Goal: Information Seeking & Learning: Learn about a topic

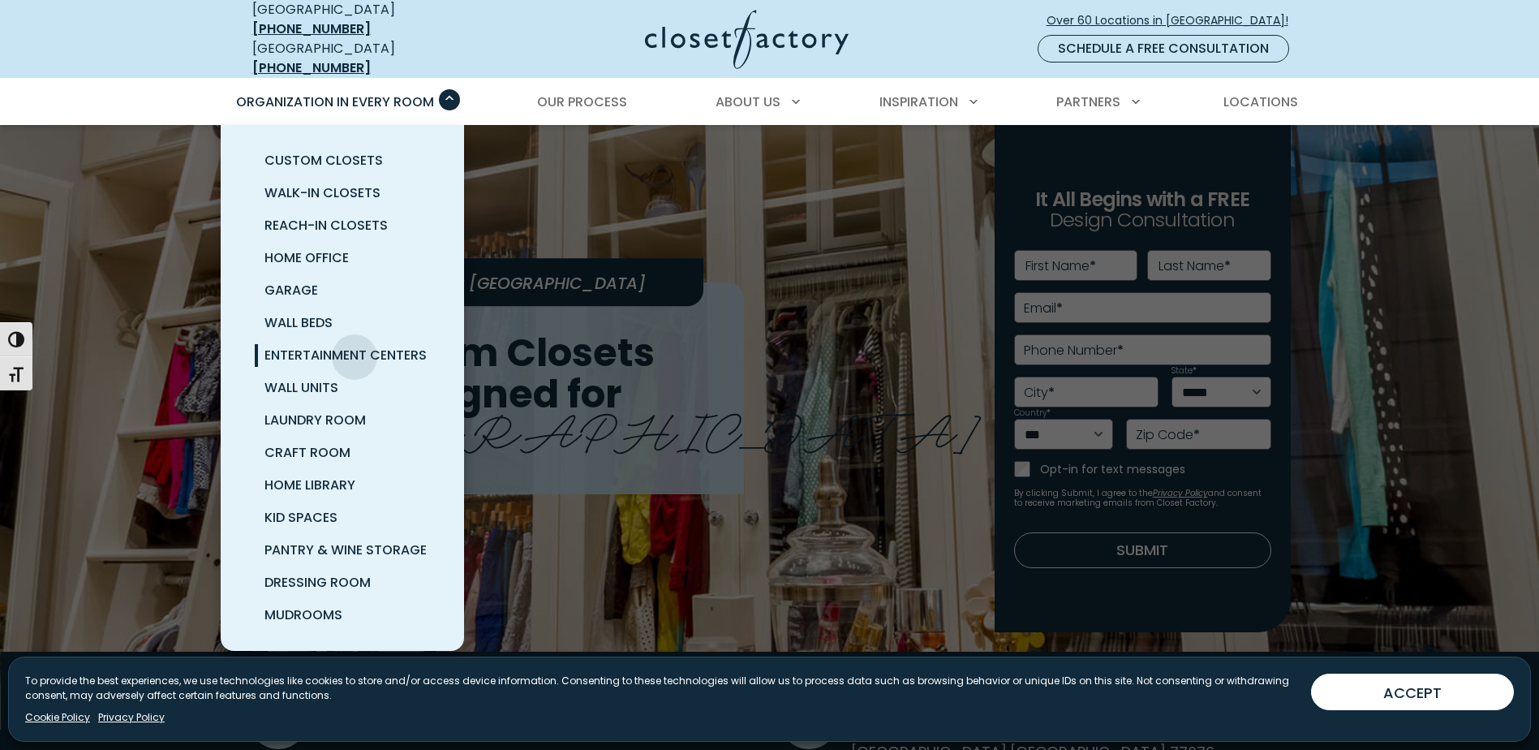
click at [355, 346] on span "Entertainment Centers" at bounding box center [346, 355] width 162 height 19
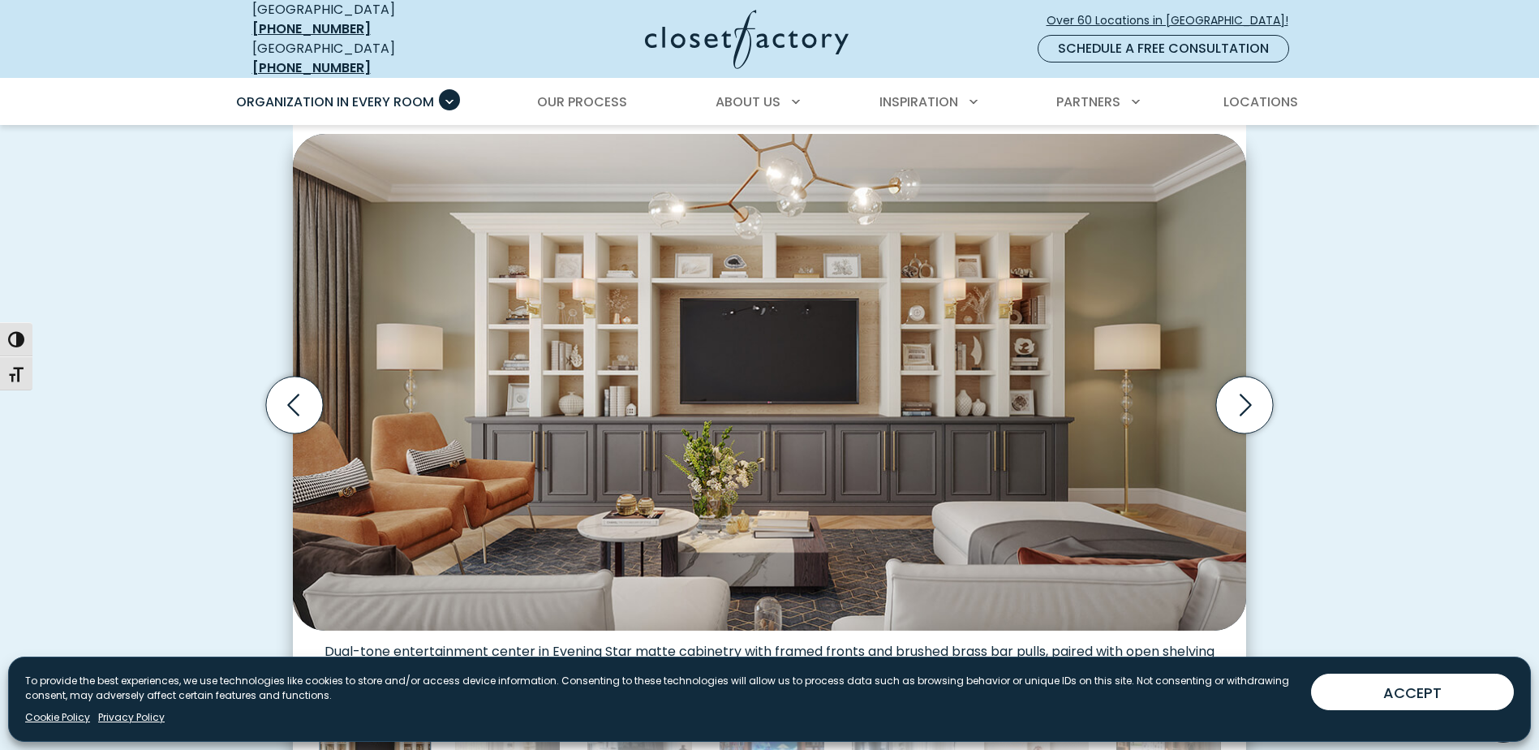
scroll to position [406, 0]
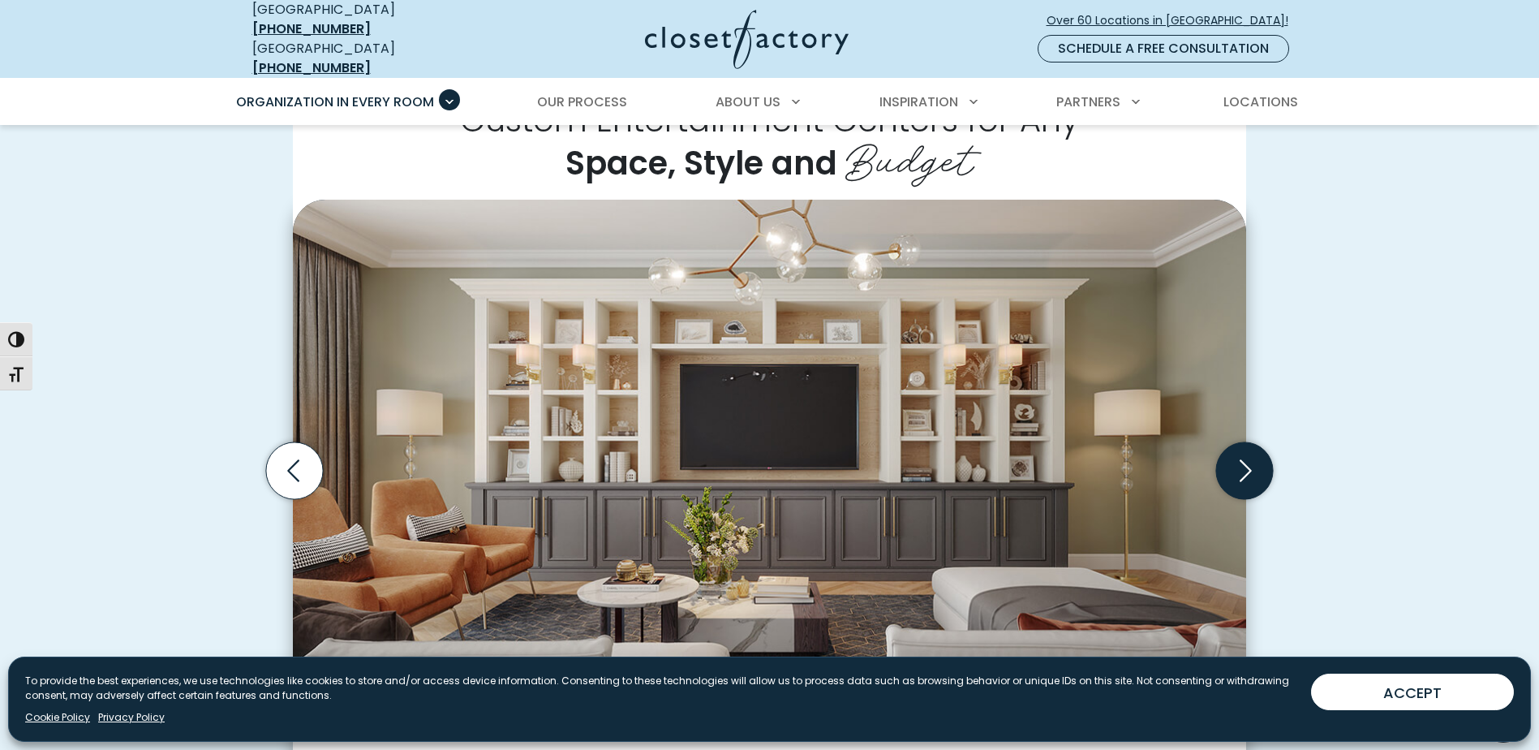
click at [1246, 470] on icon "Next slide" at bounding box center [1244, 470] width 57 height 57
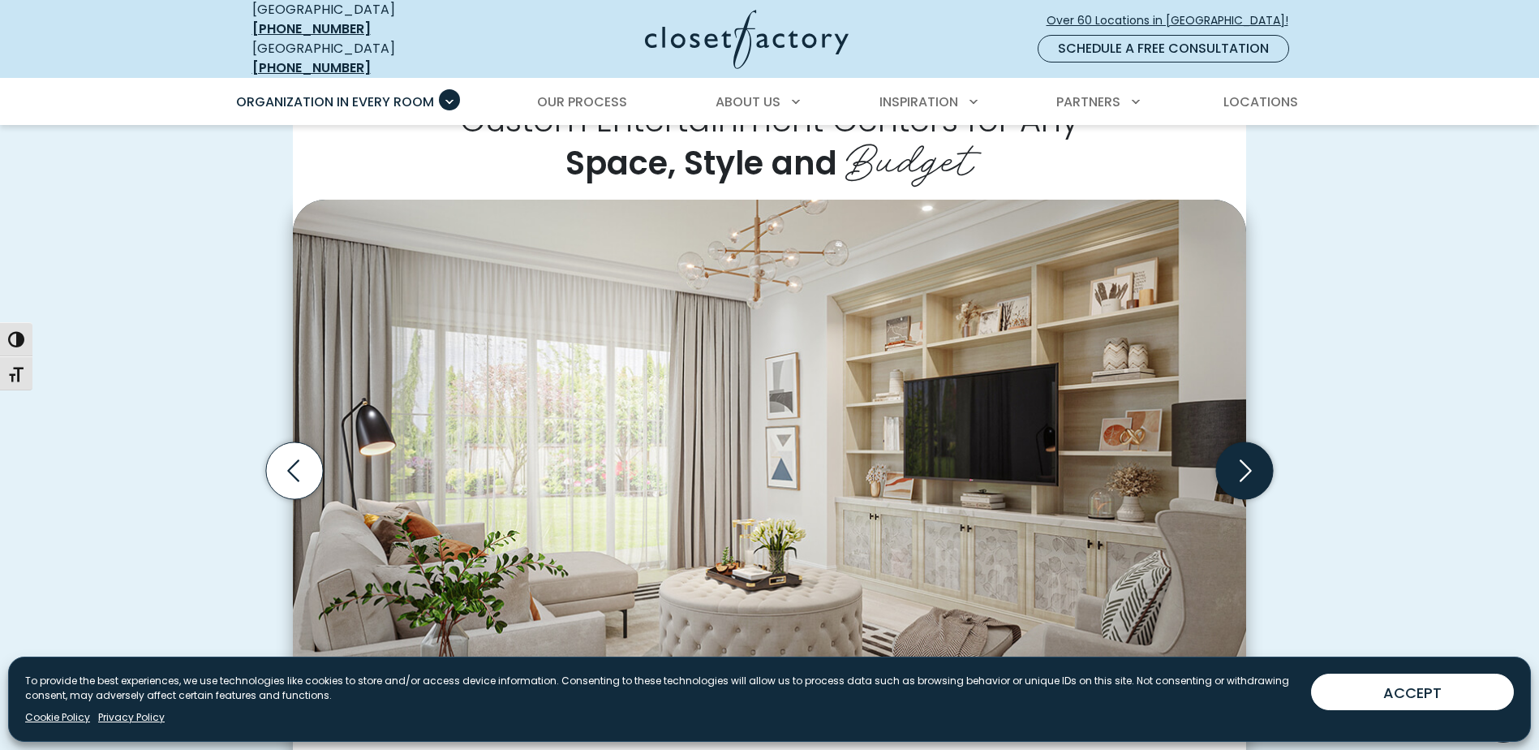
click at [1246, 470] on icon "Next slide" at bounding box center [1244, 470] width 57 height 57
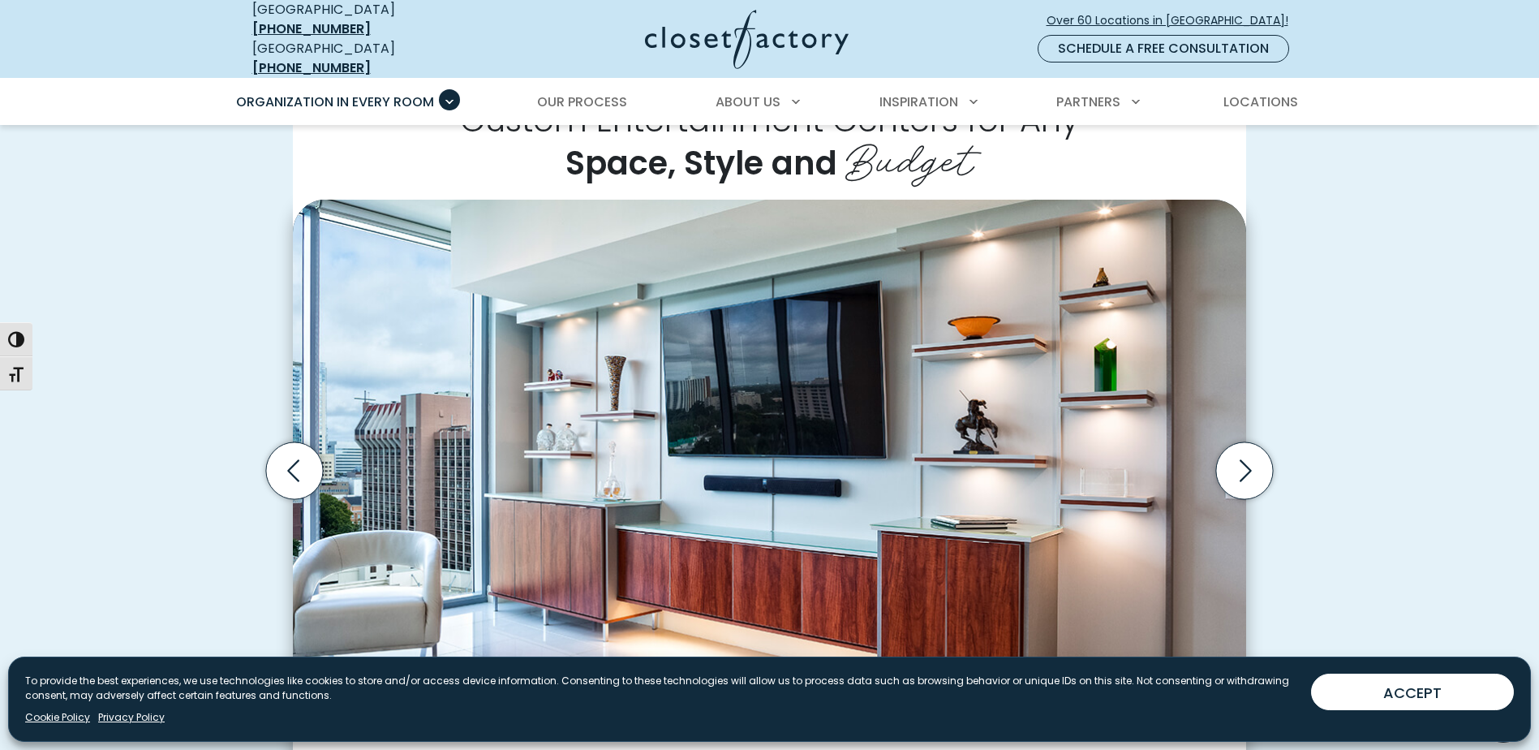
click at [902, 375] on img "Thumbnail Gallery" at bounding box center [770, 448] width 954 height 497
click at [850, 566] on img "Thumbnail Gallery" at bounding box center [770, 448] width 954 height 497
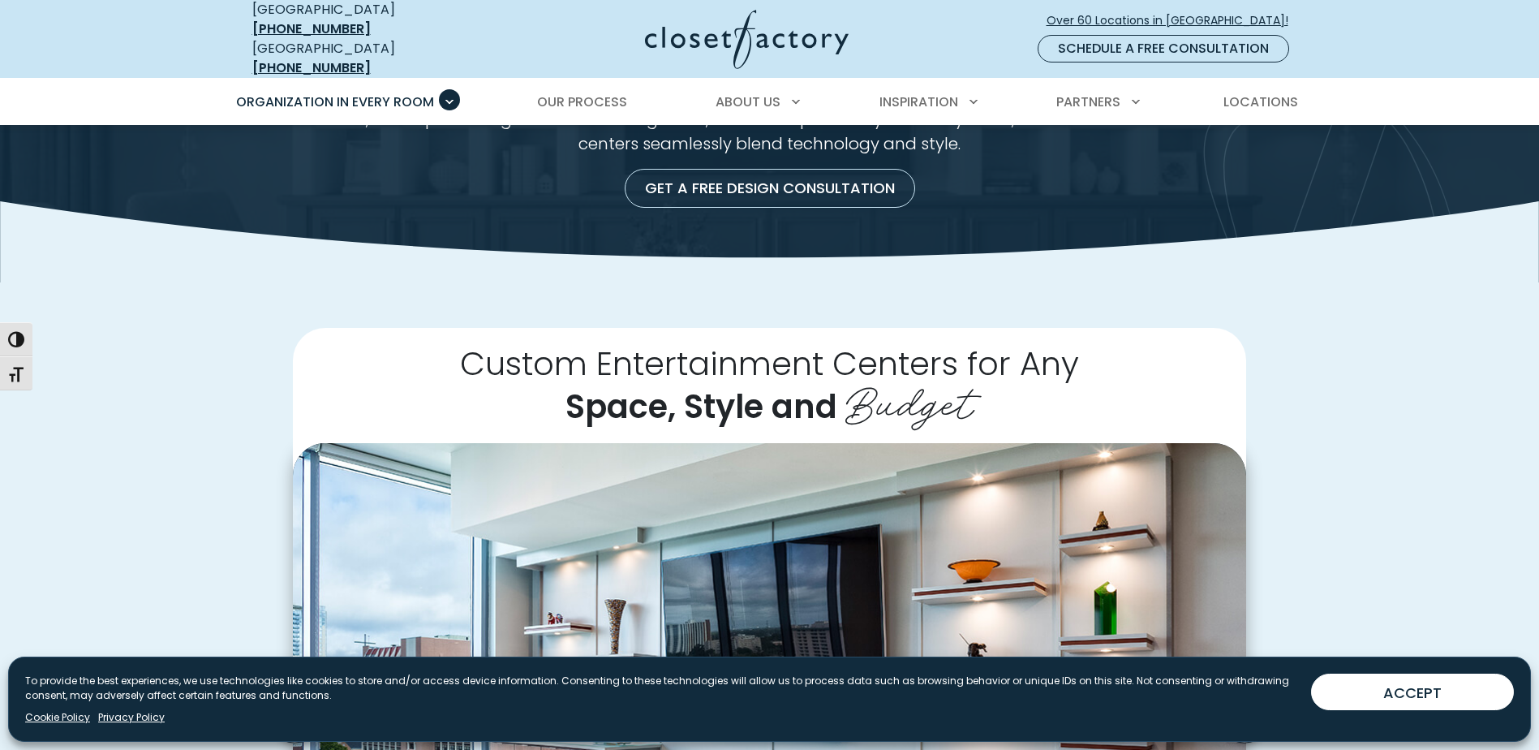
scroll to position [487, 0]
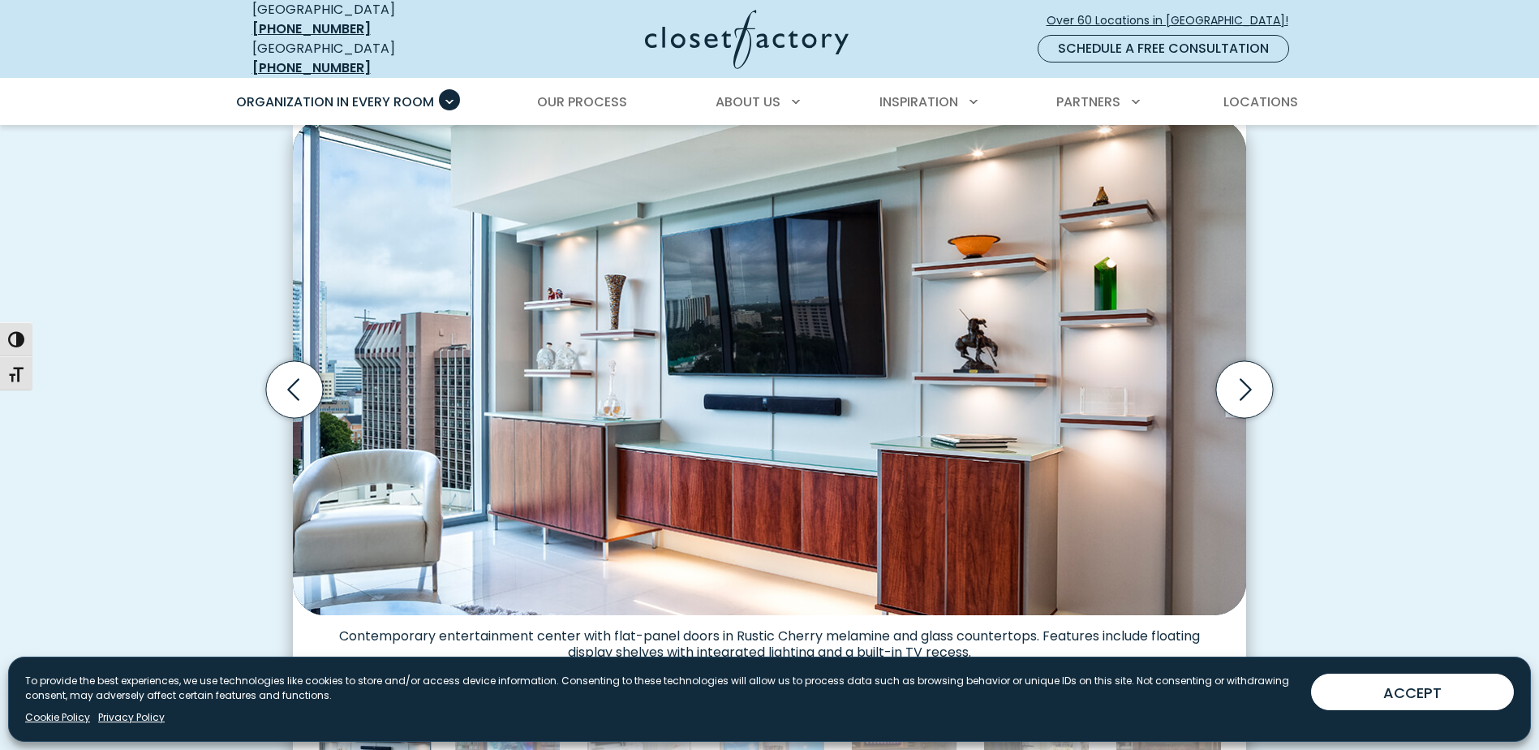
drag, startPoint x: 822, startPoint y: 419, endPoint x: 739, endPoint y: 453, distance: 89.5
click at [739, 453] on img "Thumbnail Gallery" at bounding box center [770, 366] width 954 height 497
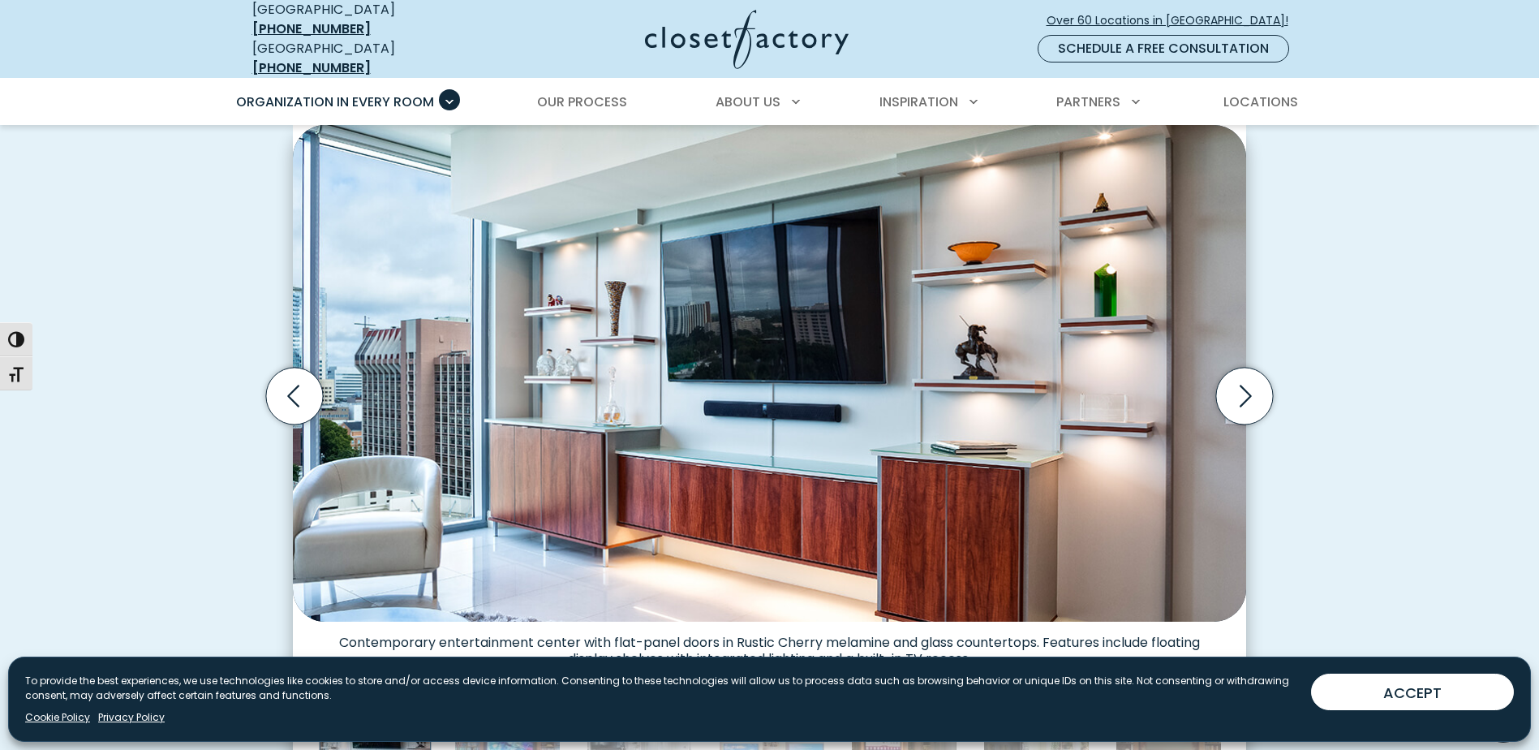
scroll to position [479, 0]
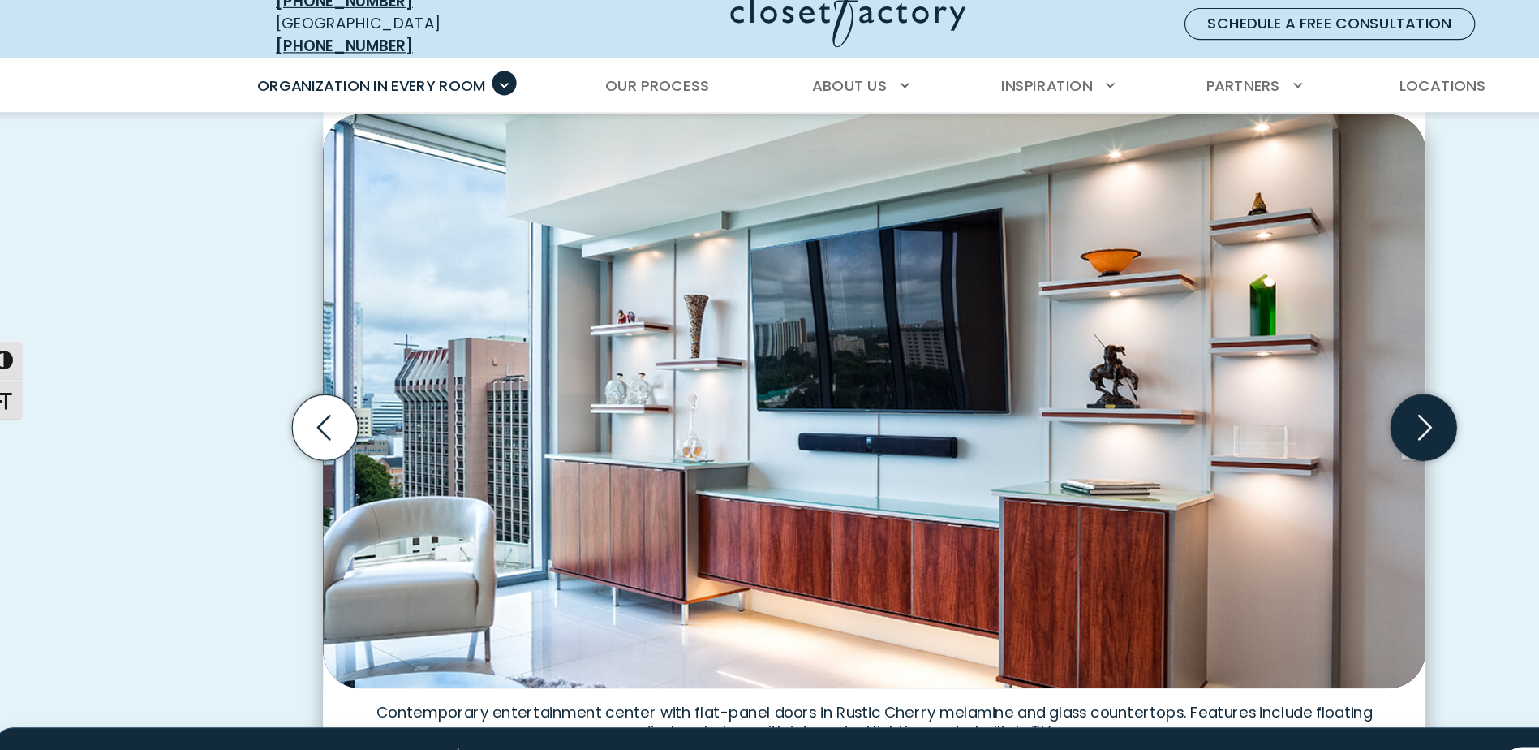
click at [1252, 386] on icon "Next slide" at bounding box center [1244, 397] width 57 height 57
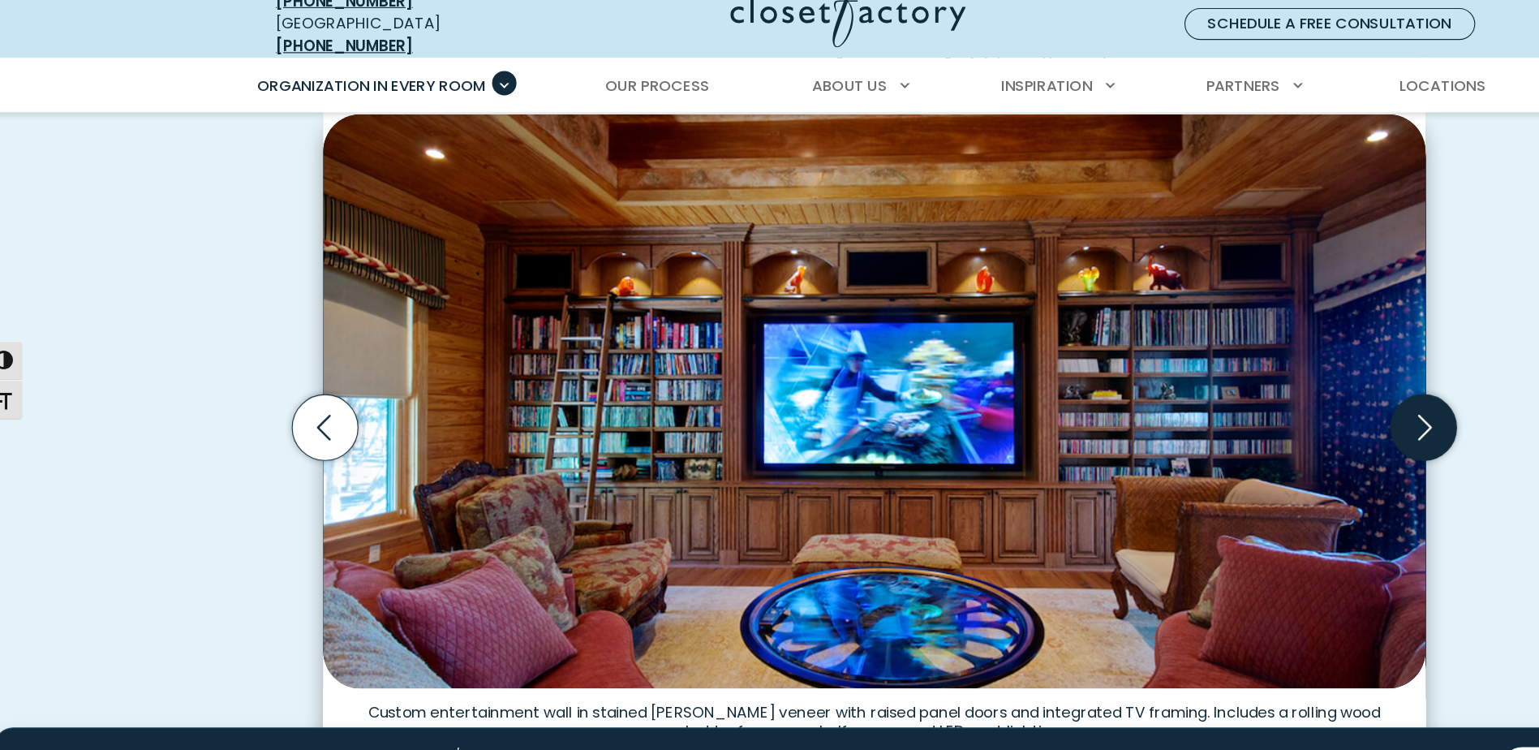
click at [1222, 396] on icon "Next slide" at bounding box center [1244, 397] width 57 height 57
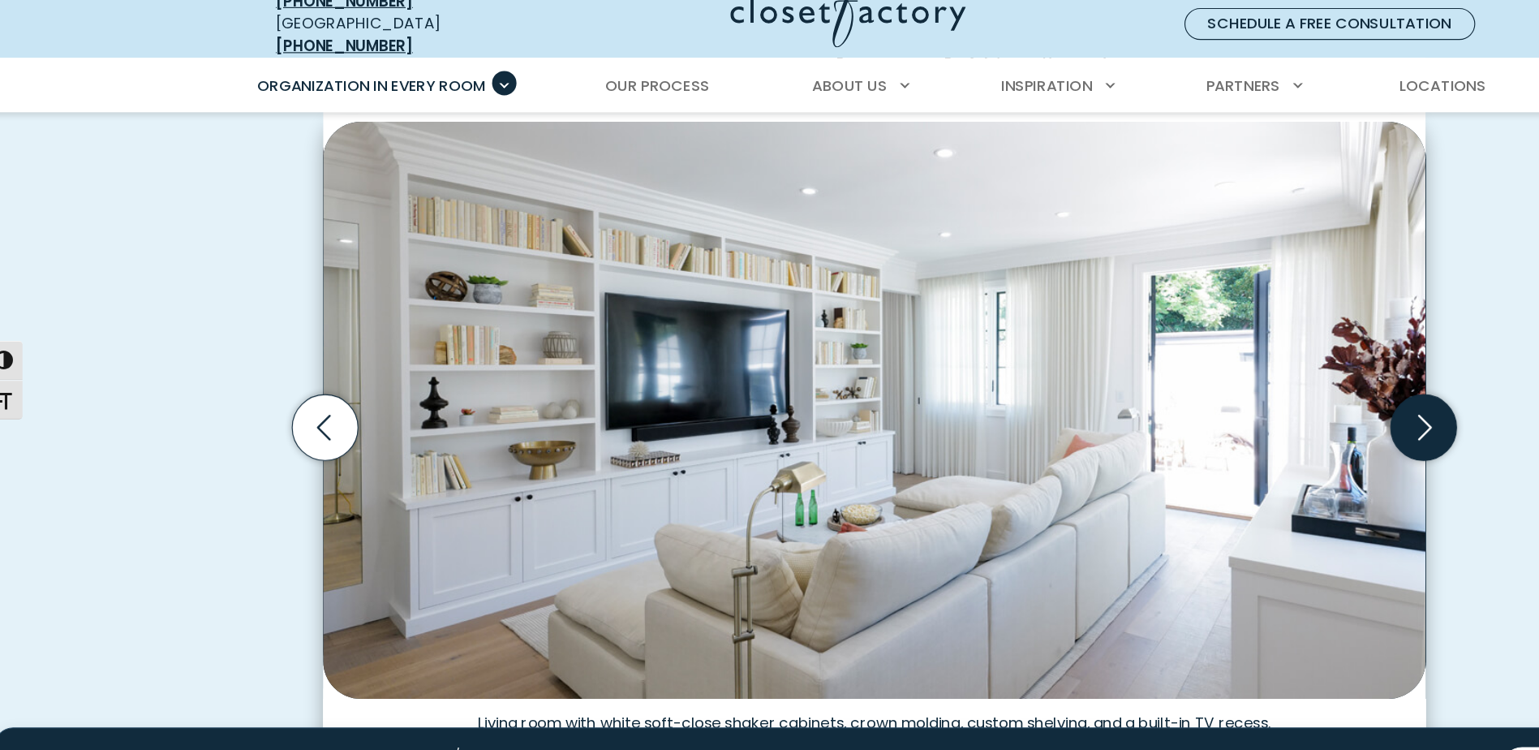
click at [1221, 396] on icon "Next slide" at bounding box center [1244, 397] width 57 height 57
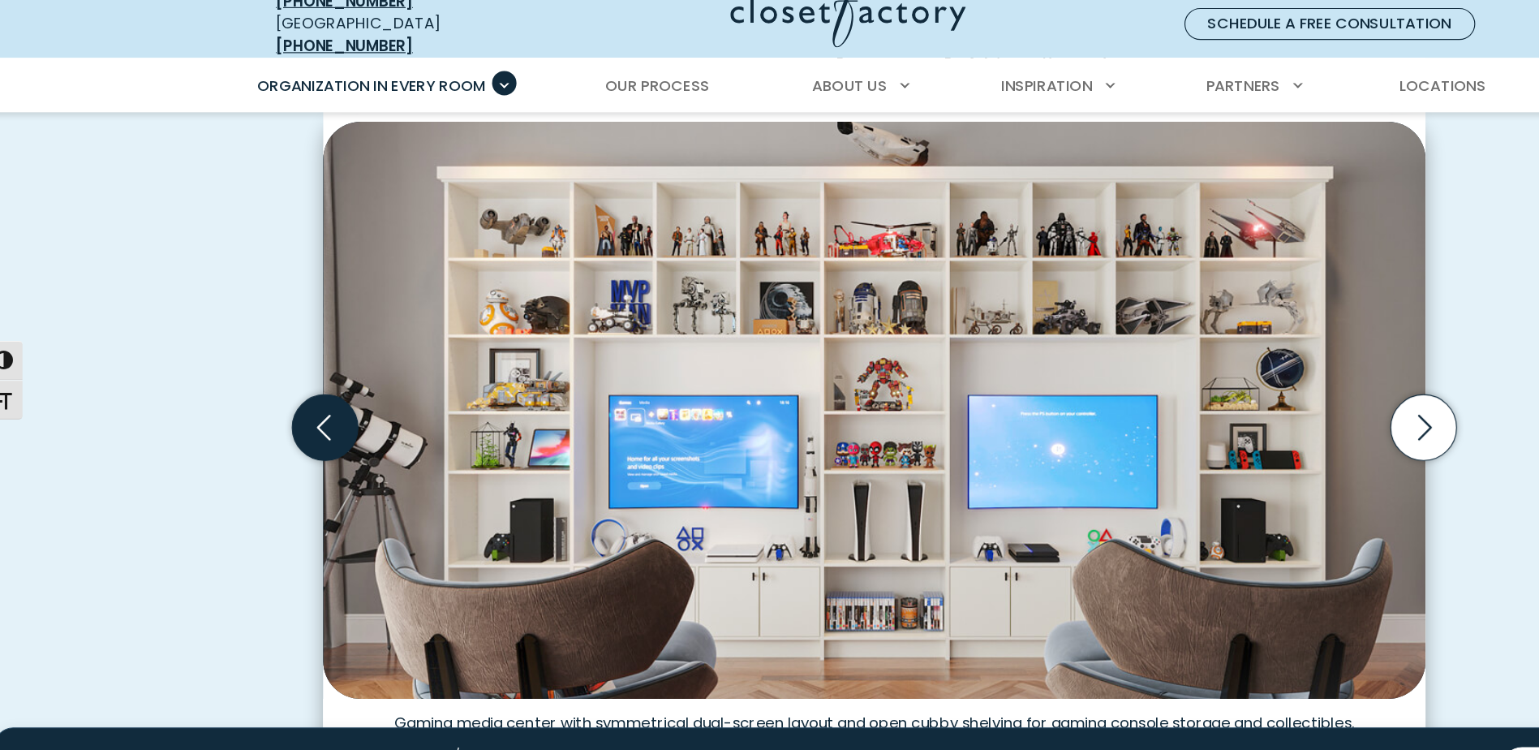
click at [325, 398] on icon "Previous slide" at bounding box center [295, 398] width 70 height 70
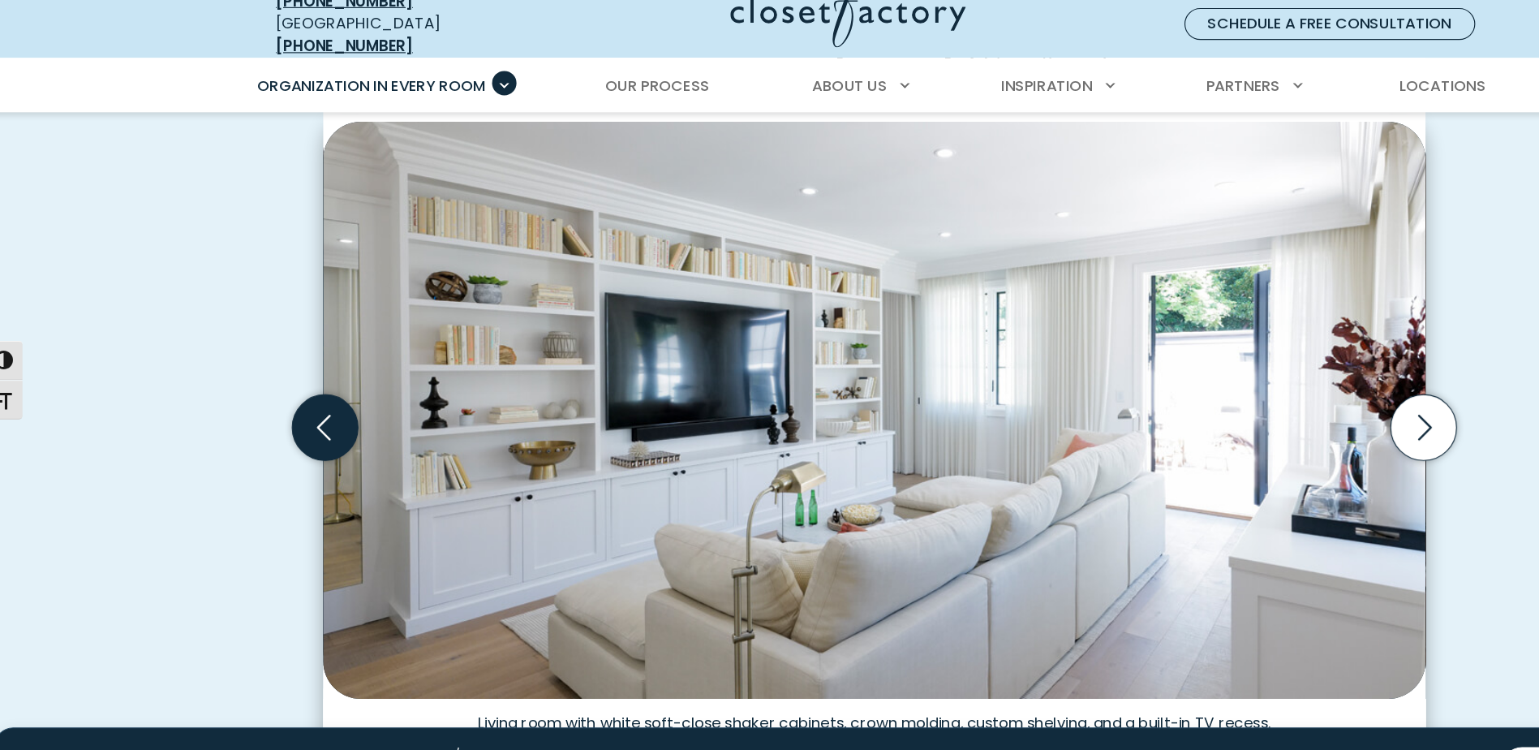
click at [290, 381] on icon "Previous slide" at bounding box center [294, 397] width 57 height 57
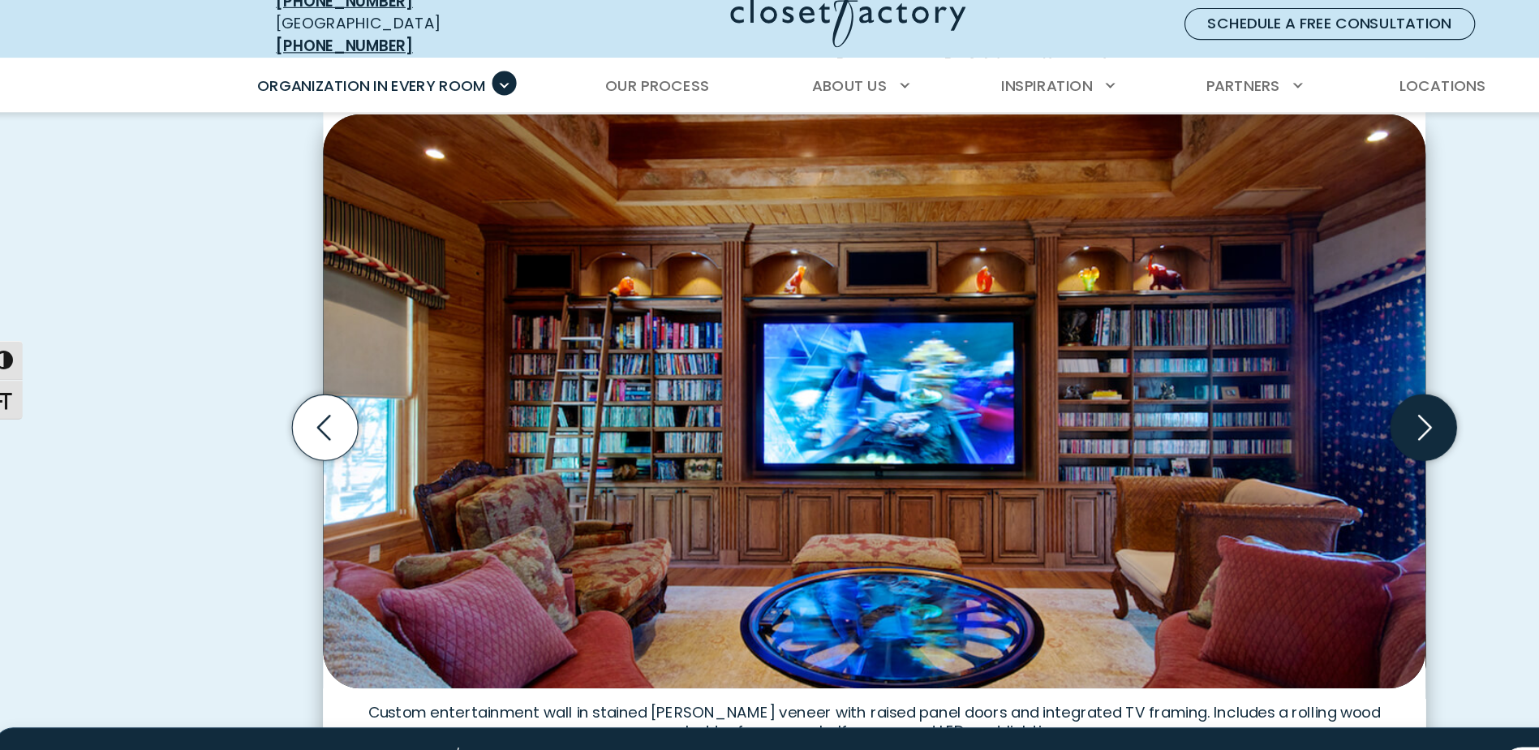
click at [1238, 382] on icon "Next slide" at bounding box center [1244, 397] width 57 height 57
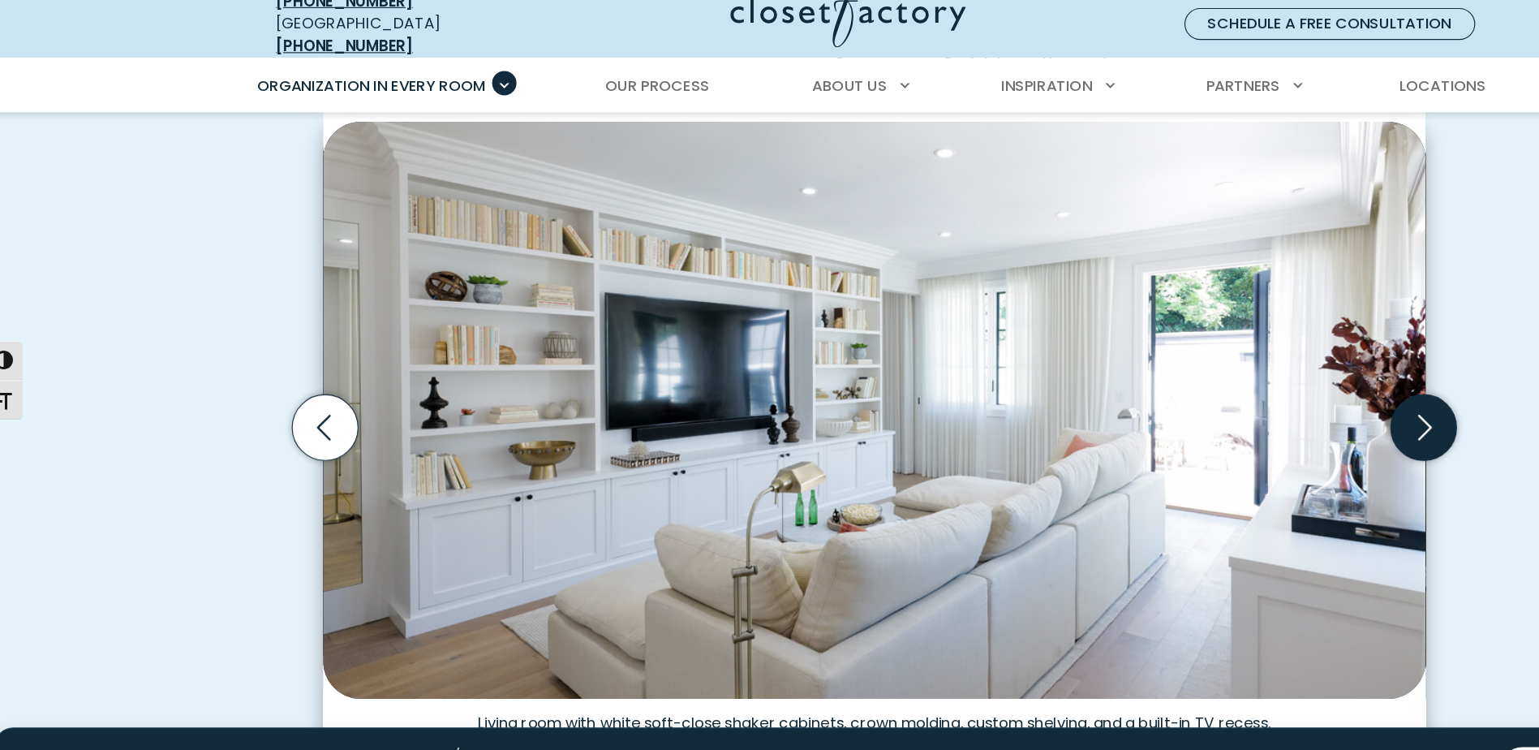
click at [1238, 382] on icon "Next slide" at bounding box center [1244, 397] width 57 height 57
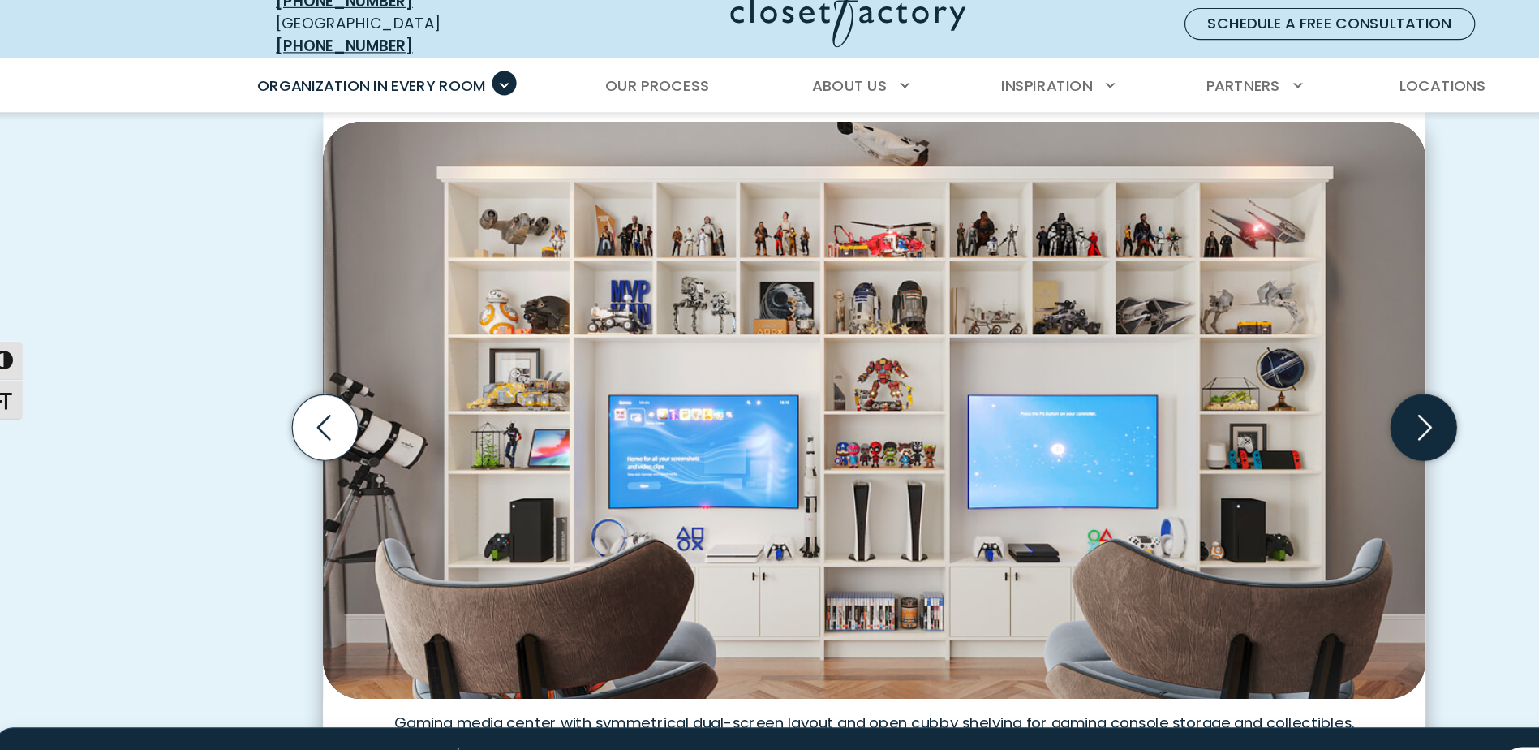
click at [1238, 382] on icon "Next slide" at bounding box center [1244, 397] width 57 height 57
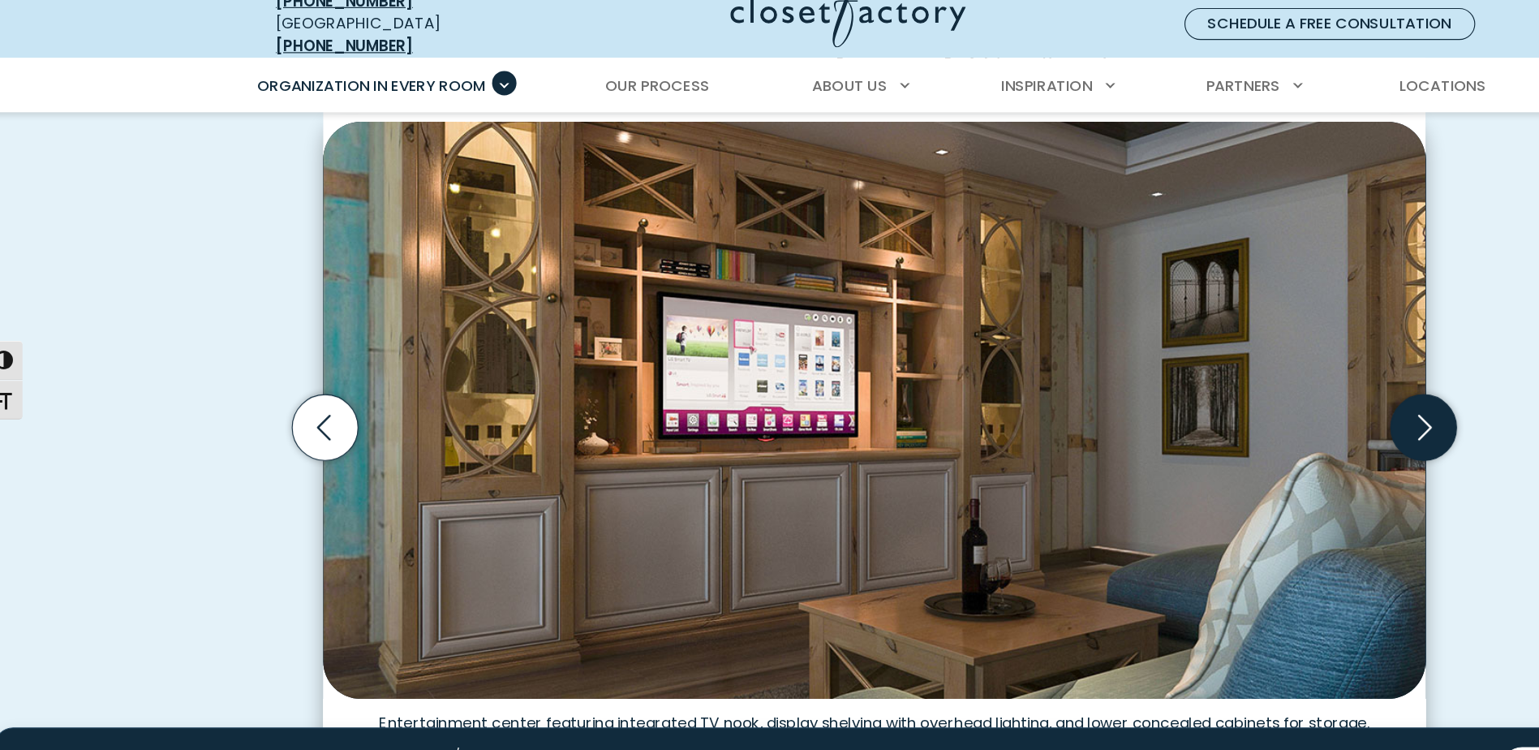
click at [1251, 400] on icon "Next slide" at bounding box center [1244, 397] width 57 height 57
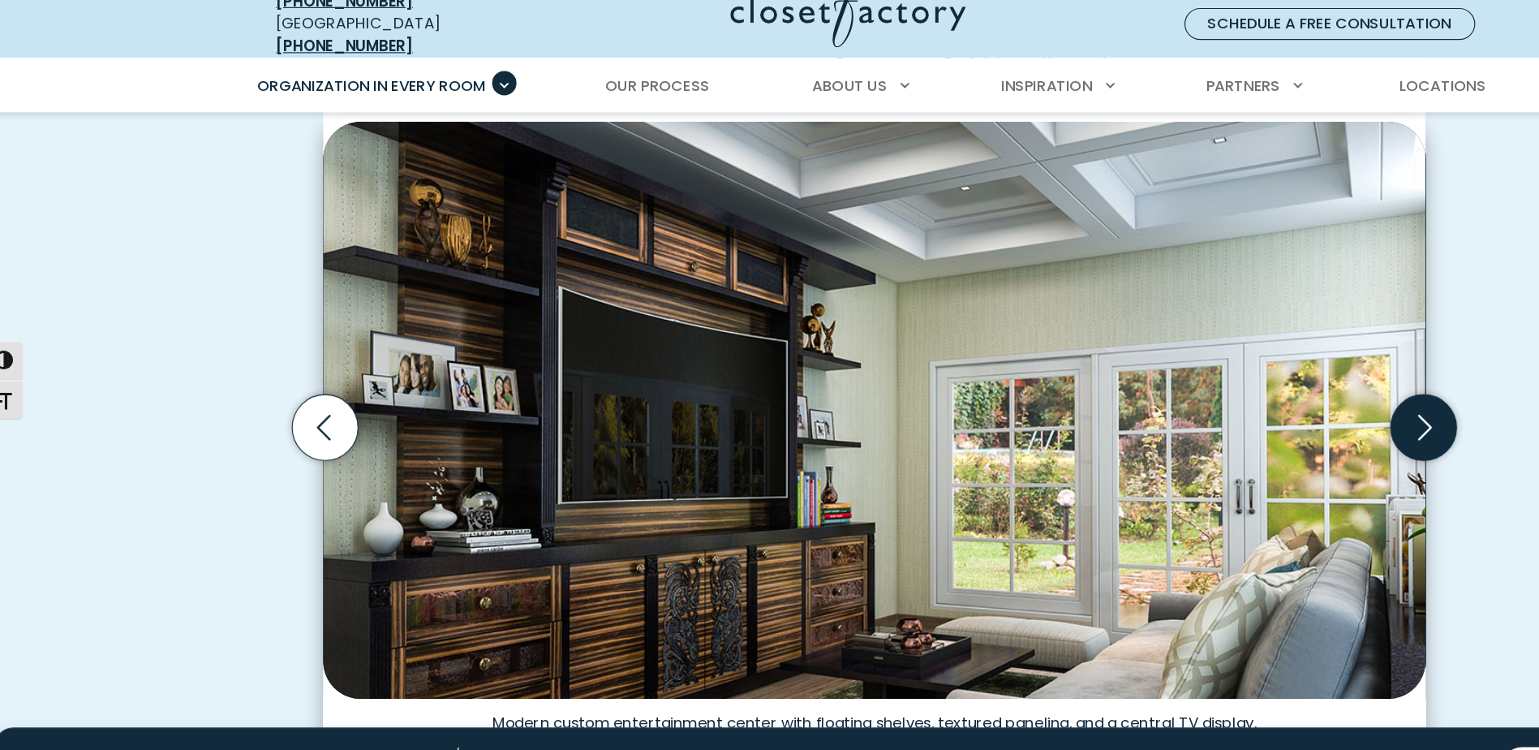
click at [1259, 397] on icon "Next slide" at bounding box center [1244, 397] width 57 height 57
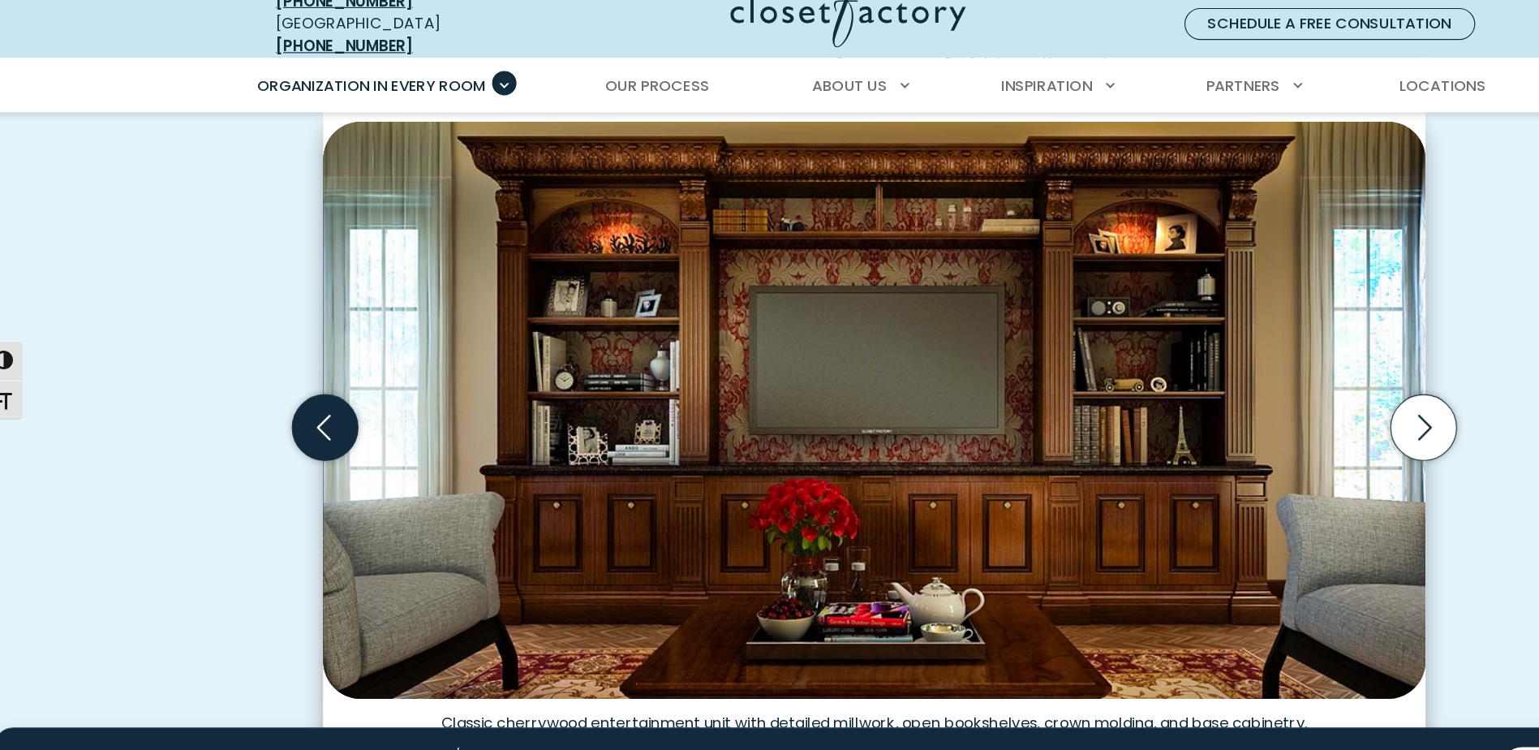
click at [304, 385] on icon "Previous slide" at bounding box center [294, 397] width 57 height 57
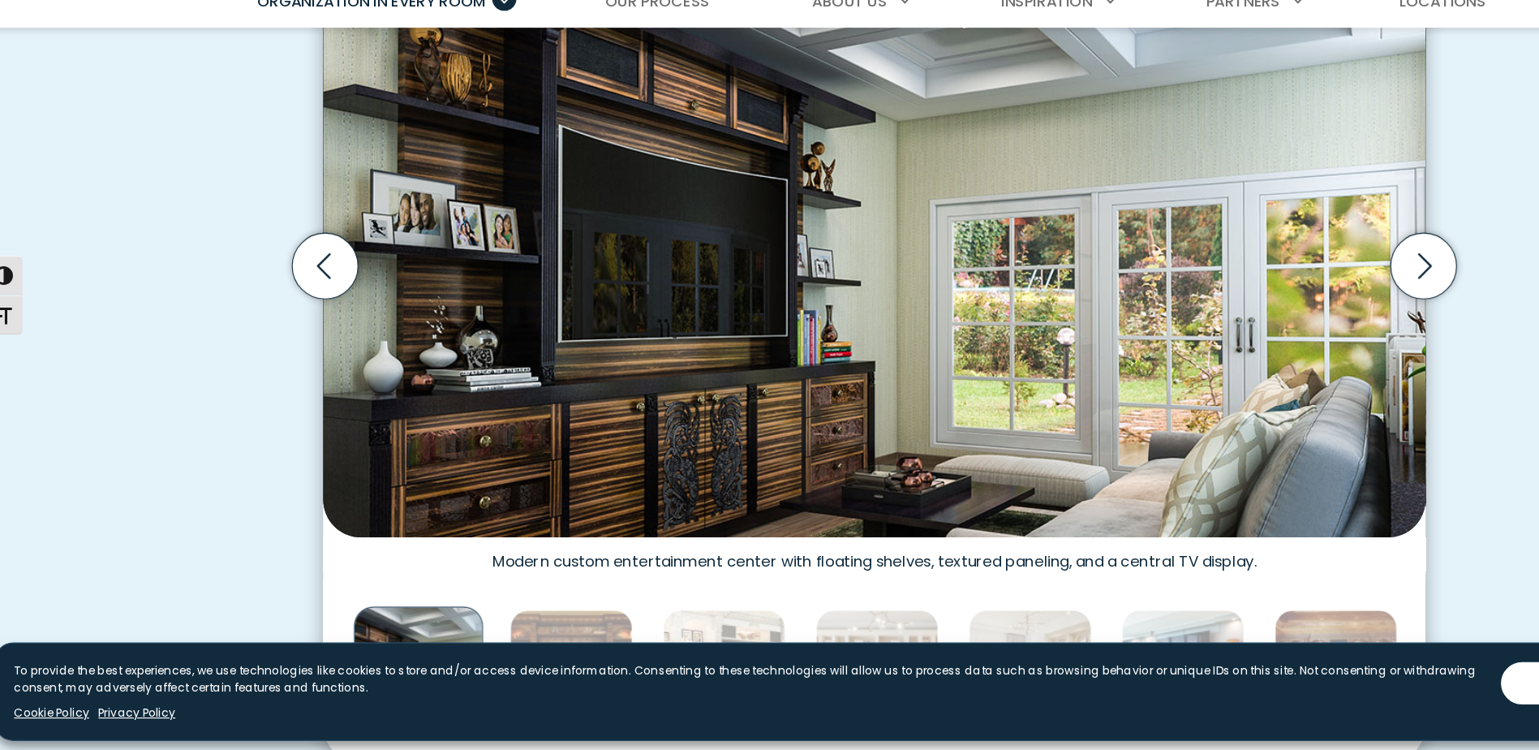
scroll to position [545, 0]
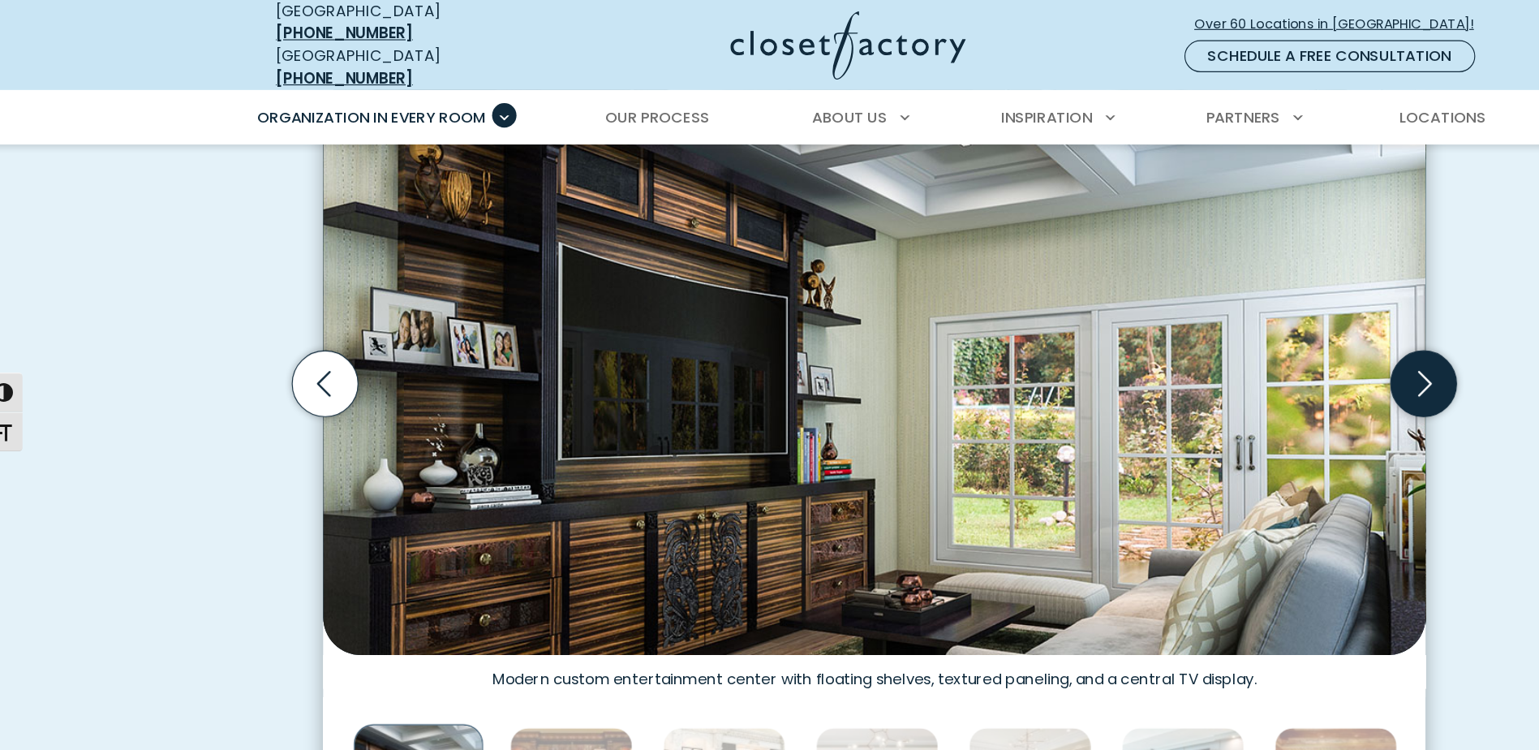
click at [1241, 321] on icon "Next slide" at bounding box center [1244, 332] width 57 height 57
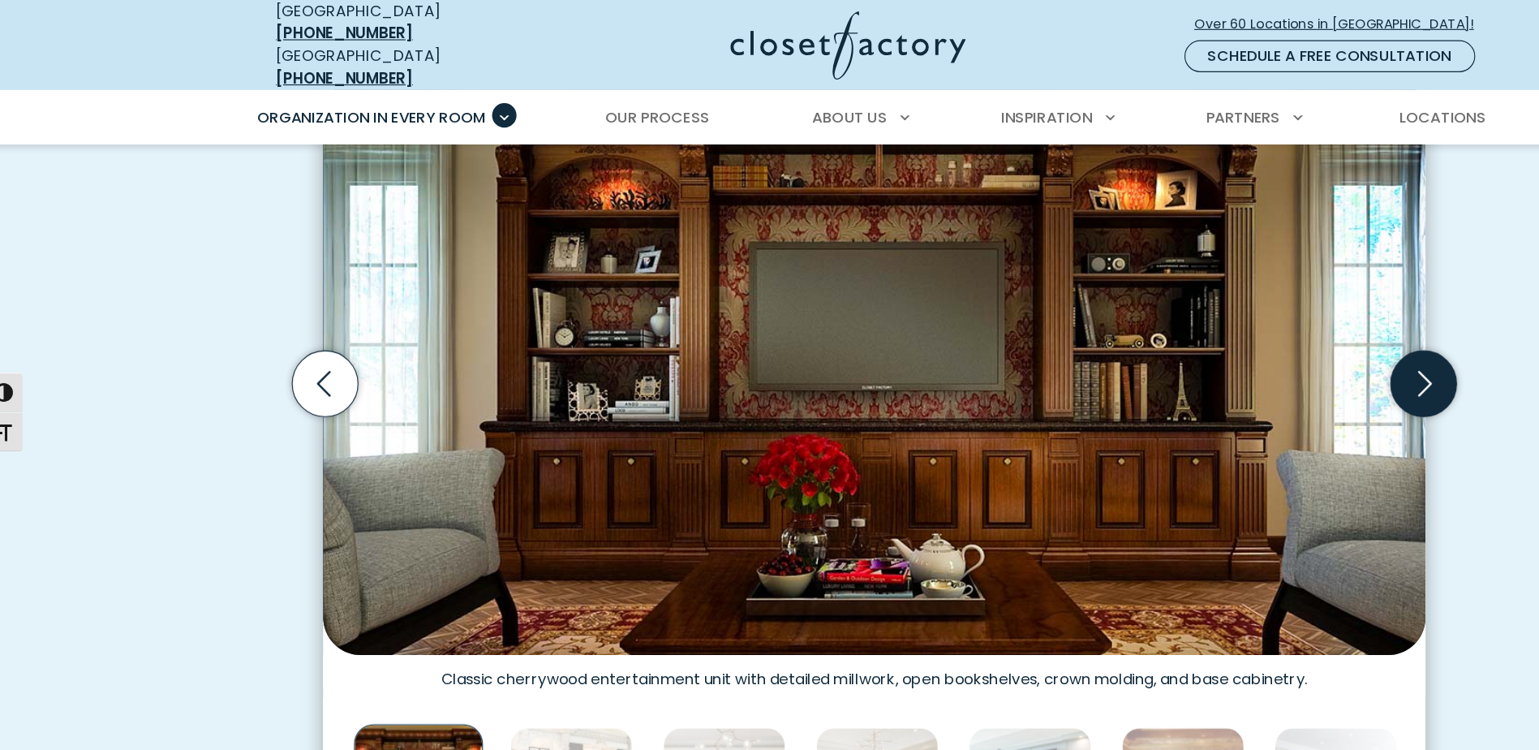
click at [1243, 321] on icon "Next slide" at bounding box center [1244, 332] width 57 height 57
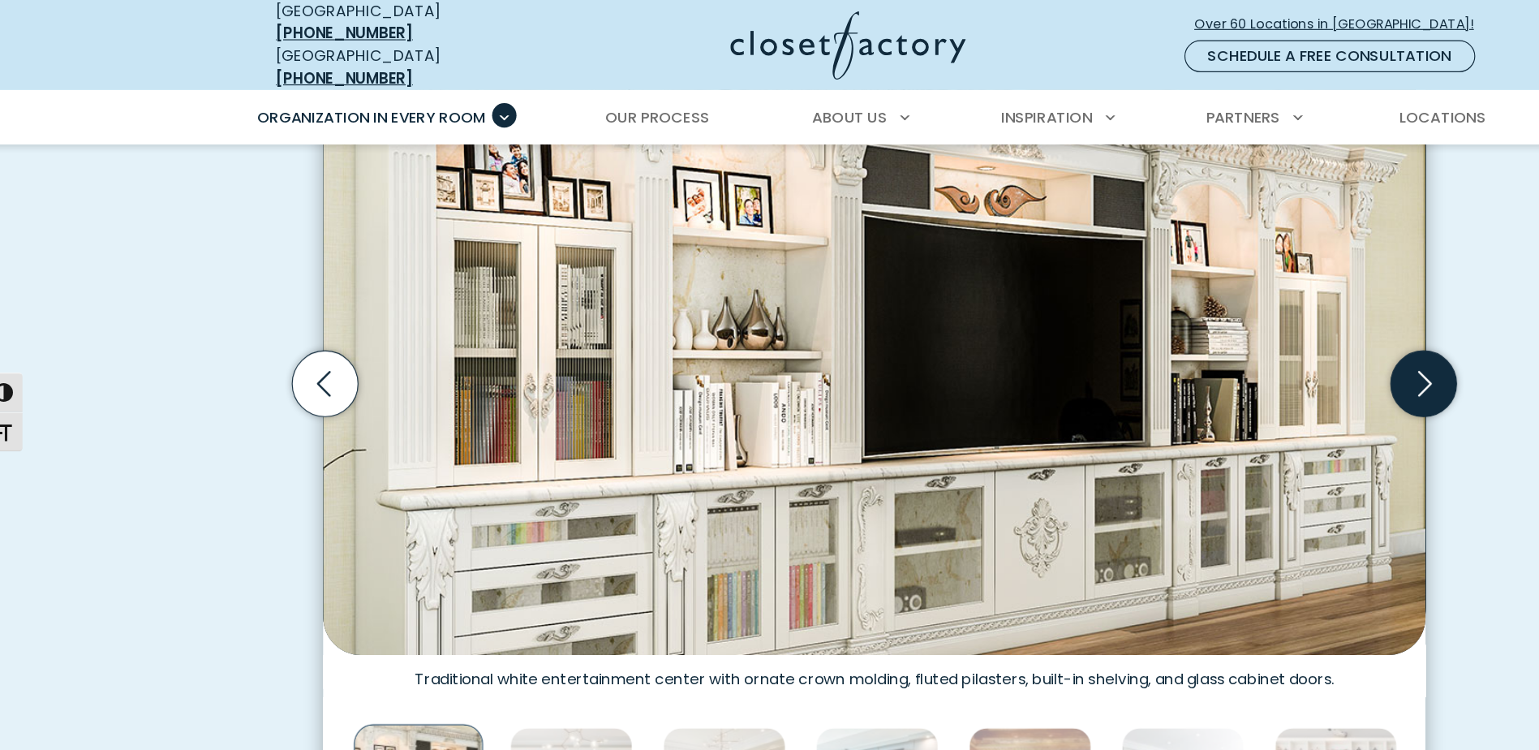
click at [1239, 322] on icon "Next slide" at bounding box center [1244, 332] width 57 height 57
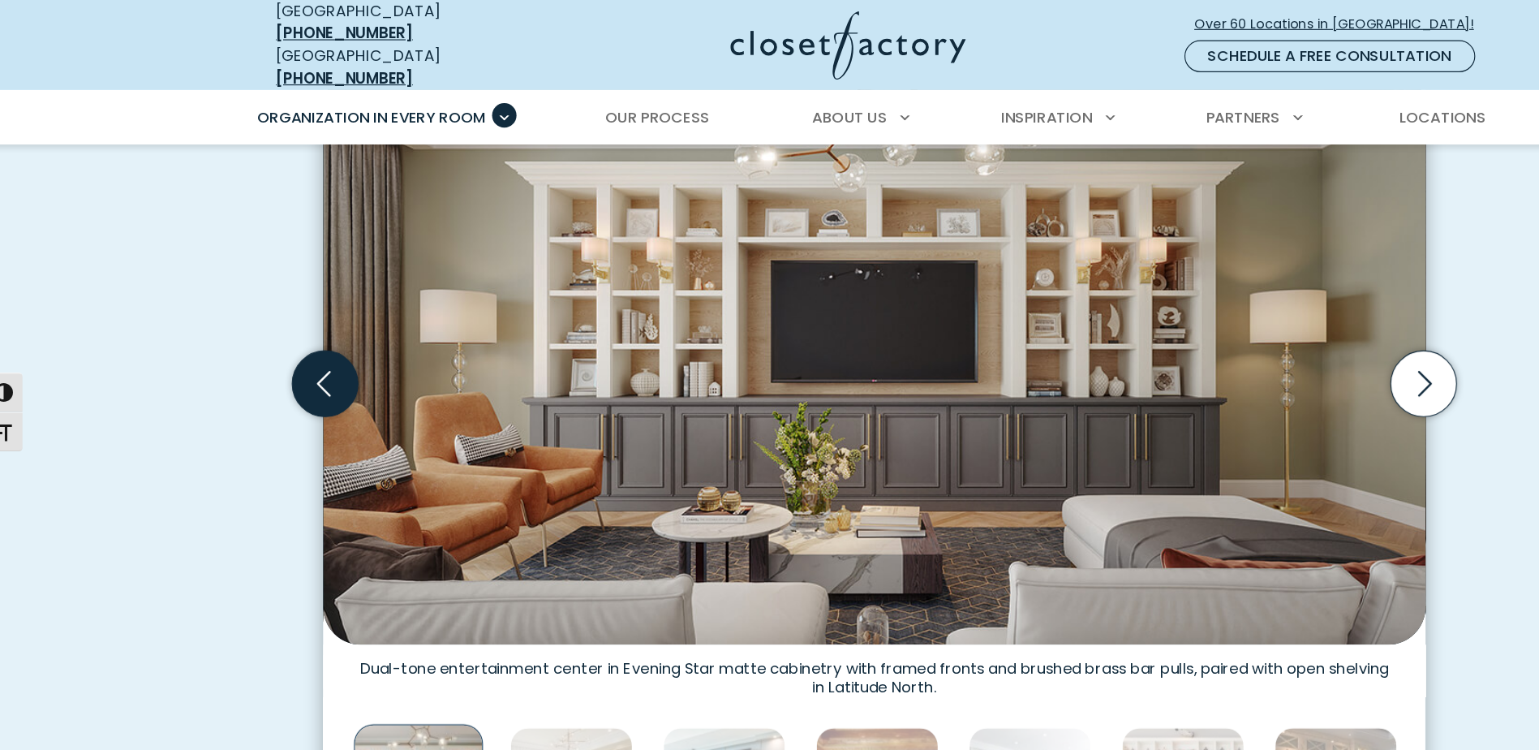
click at [316, 342] on icon "Previous slide" at bounding box center [295, 332] width 70 height 70
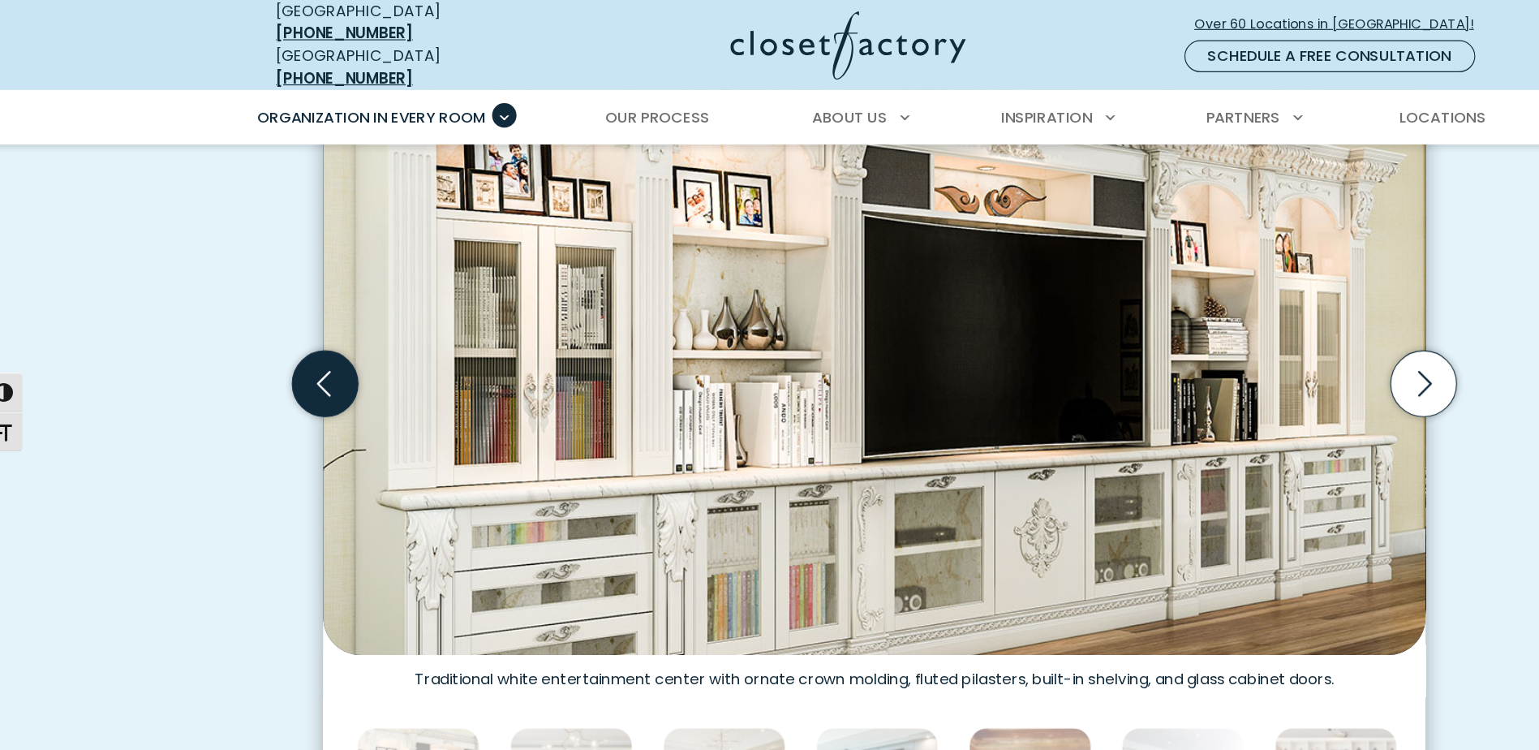
click at [316, 342] on icon "Previous slide" at bounding box center [295, 332] width 70 height 70
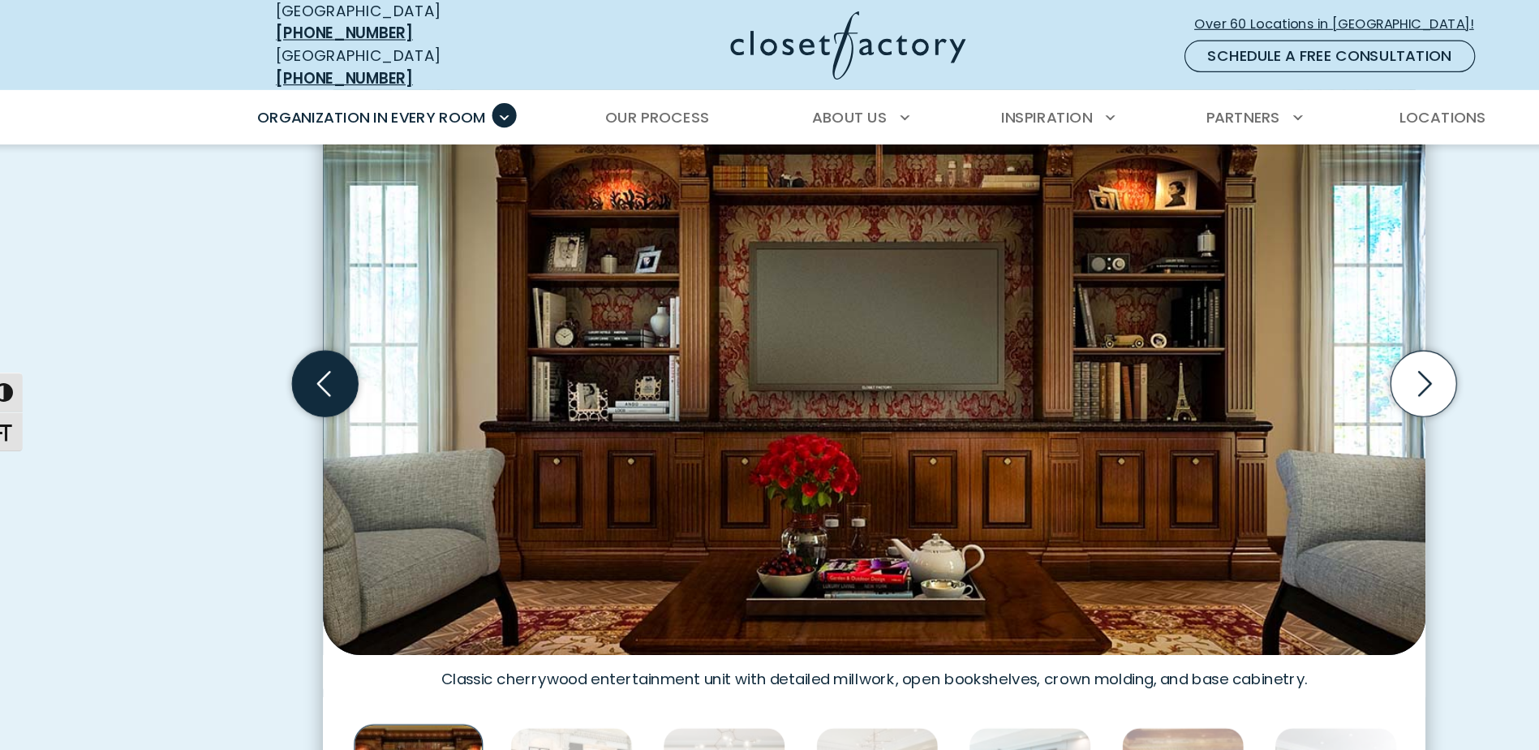
click at [316, 342] on icon "Previous slide" at bounding box center [295, 332] width 70 height 70
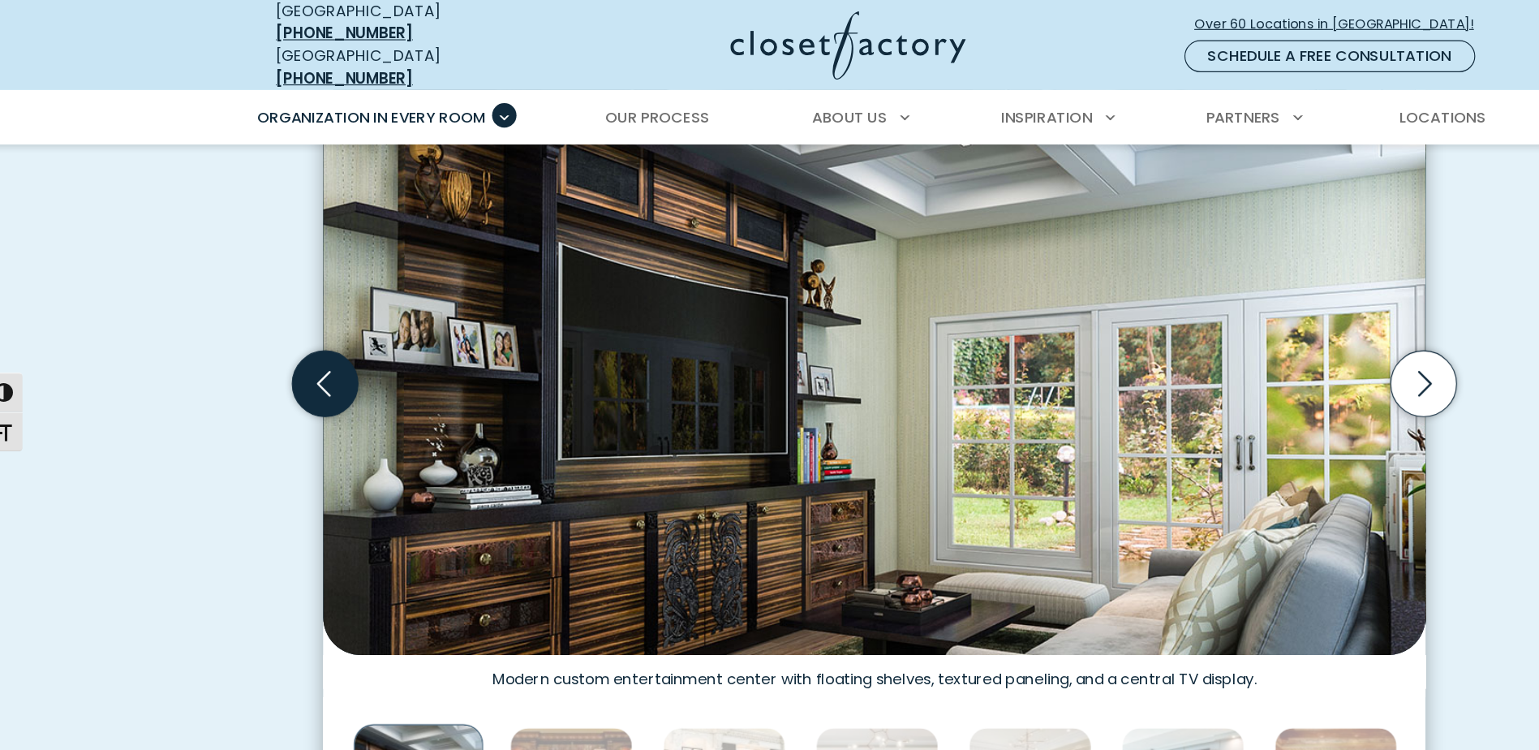
click at [316, 342] on icon "Previous slide" at bounding box center [295, 332] width 70 height 70
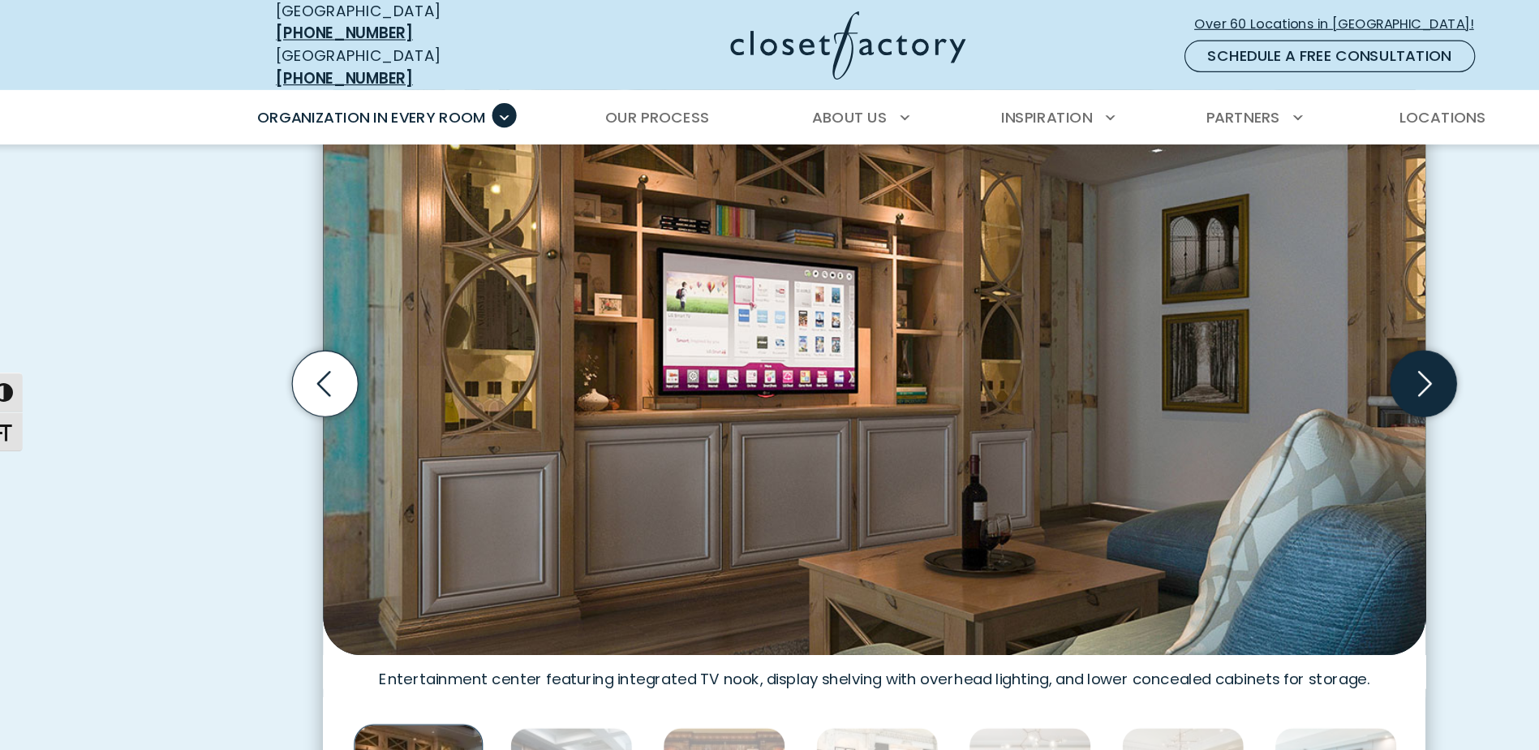
click at [1260, 337] on icon "Next slide" at bounding box center [1244, 332] width 57 height 57
